Goal: Understand process/instructions: Learn how to perform a task or action

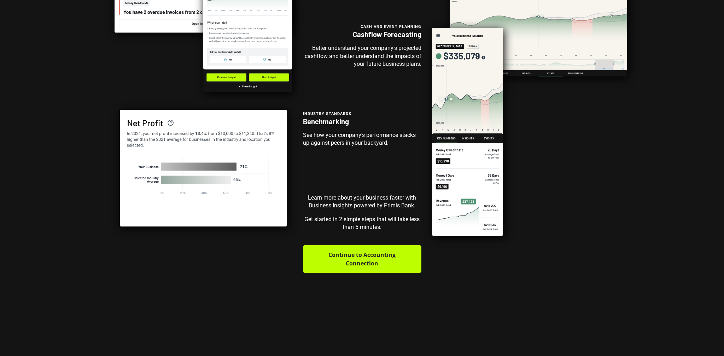
scroll to position [131, 0]
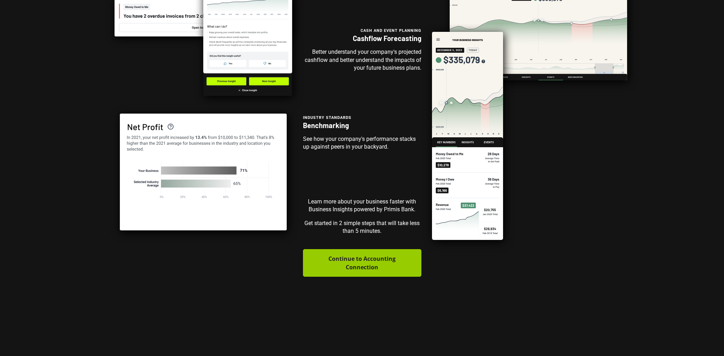
click at [366, 276] on button "Continue to Accounting Connection" at bounding box center [362, 263] width 119 height 28
